Goal: Obtain resource: Download file/media

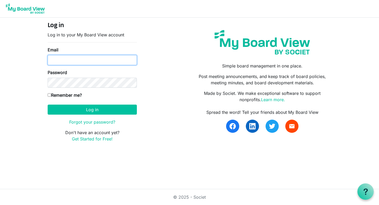
type input "[EMAIL_ADDRESS][DOMAIN_NAME]"
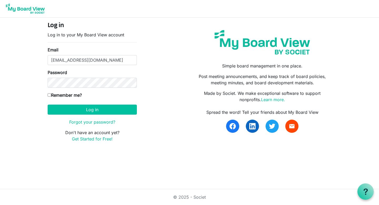
click at [51, 95] on input "Remember me?" at bounding box center [49, 94] width 3 height 3
checkbox input "true"
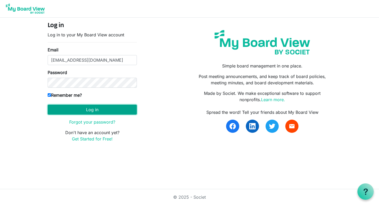
click at [80, 111] on button "Log in" at bounding box center [92, 109] width 89 height 10
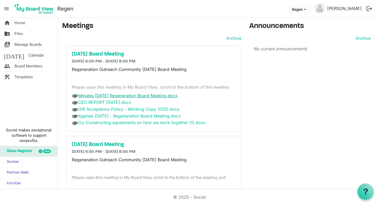
click at [134, 96] on link "Minutes [DATE] Regeneration Board Meeting.docx" at bounding box center [127, 95] width 99 height 5
click at [131, 102] on link "CEO REPORT [DATE].docx" at bounding box center [104, 101] width 53 height 5
click at [129, 108] on link "Gift Acceptance Policy - Working Copy 2025.docx" at bounding box center [128, 108] width 101 height 5
click at [130, 115] on link "Agenda 2025-09-29 - Regeneration Board Meeting.docx" at bounding box center [129, 115] width 103 height 5
click at [129, 121] on link "Co-Constructing agreements on how we work together (1).docx" at bounding box center [141, 122] width 127 height 5
